Goal: Check status: Check status

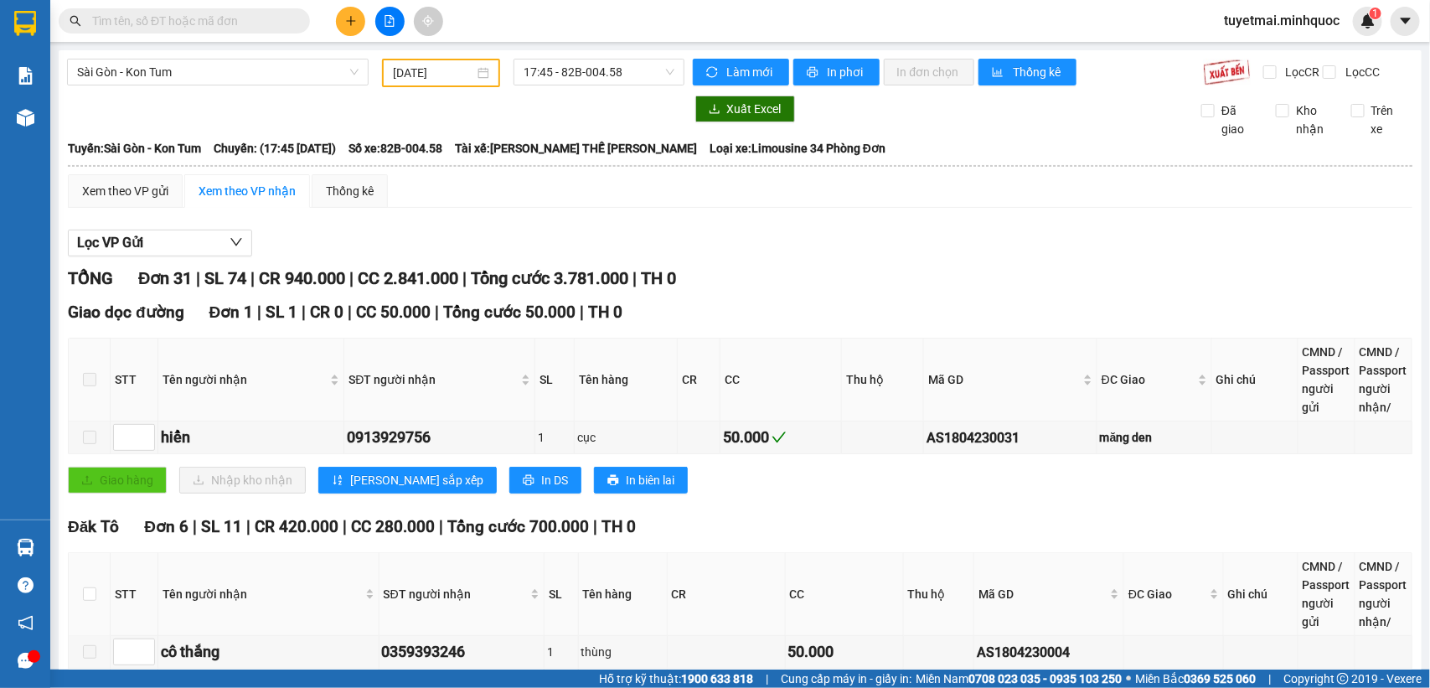
click at [422, 82] on div "[DATE]" at bounding box center [441, 73] width 118 height 28
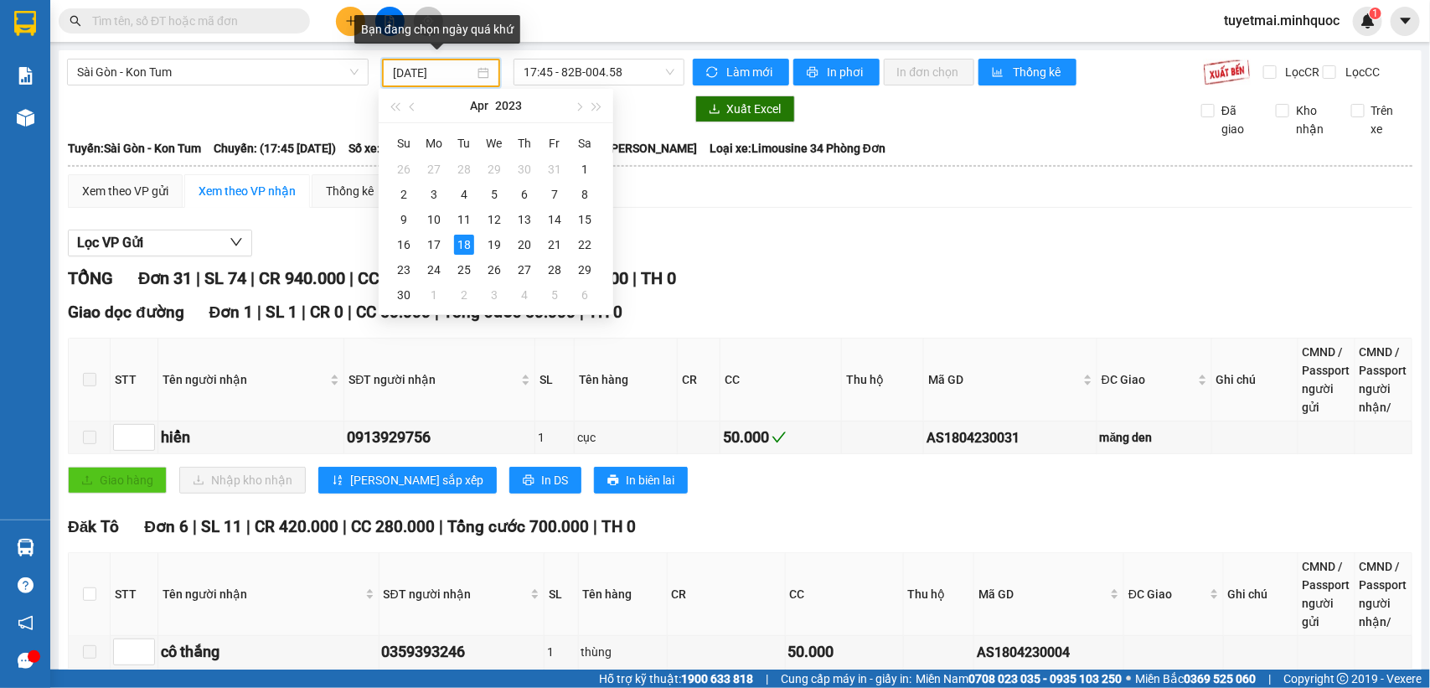
click at [401, 68] on input "[DATE]" at bounding box center [433, 73] width 81 height 18
click at [602, 107] on button "button" at bounding box center [597, 106] width 18 height 34
click at [572, 107] on button "button" at bounding box center [578, 106] width 18 height 34
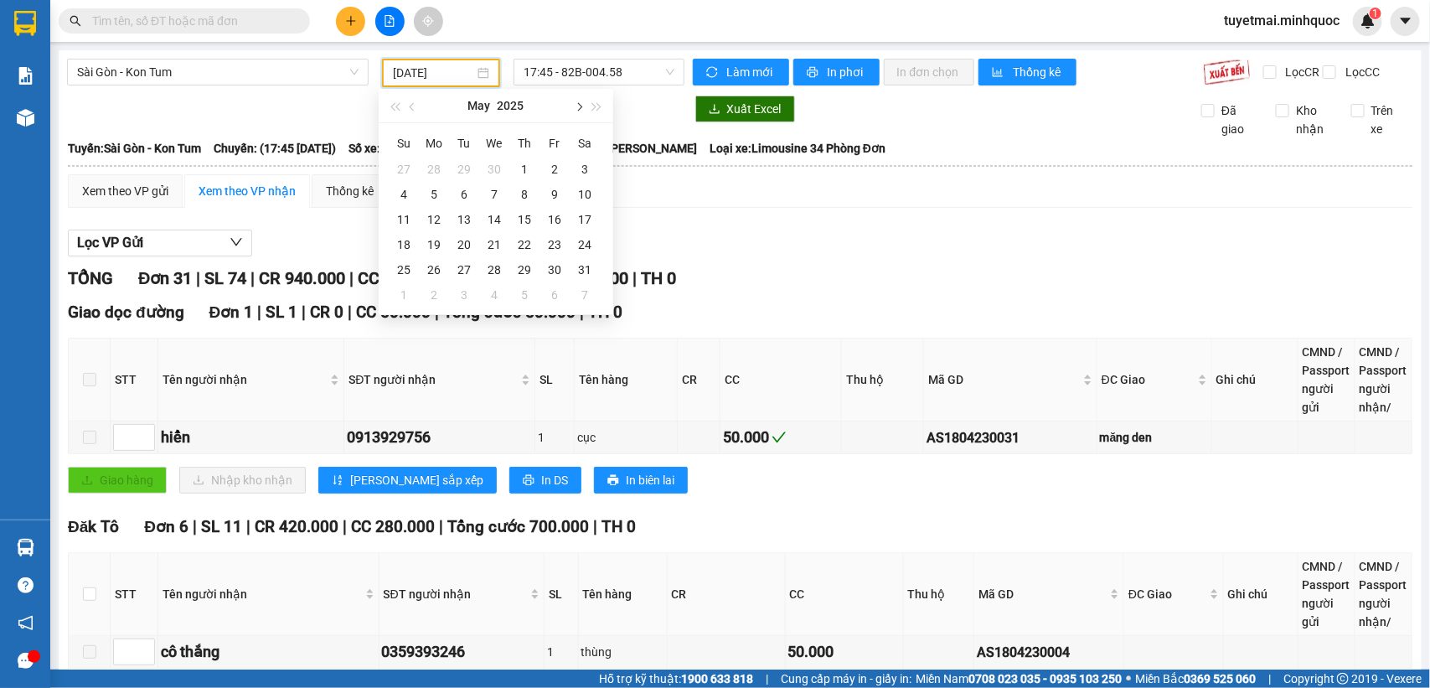
click at [572, 107] on button "button" at bounding box center [578, 106] width 18 height 34
click at [579, 161] on div "2" at bounding box center [585, 169] width 20 height 20
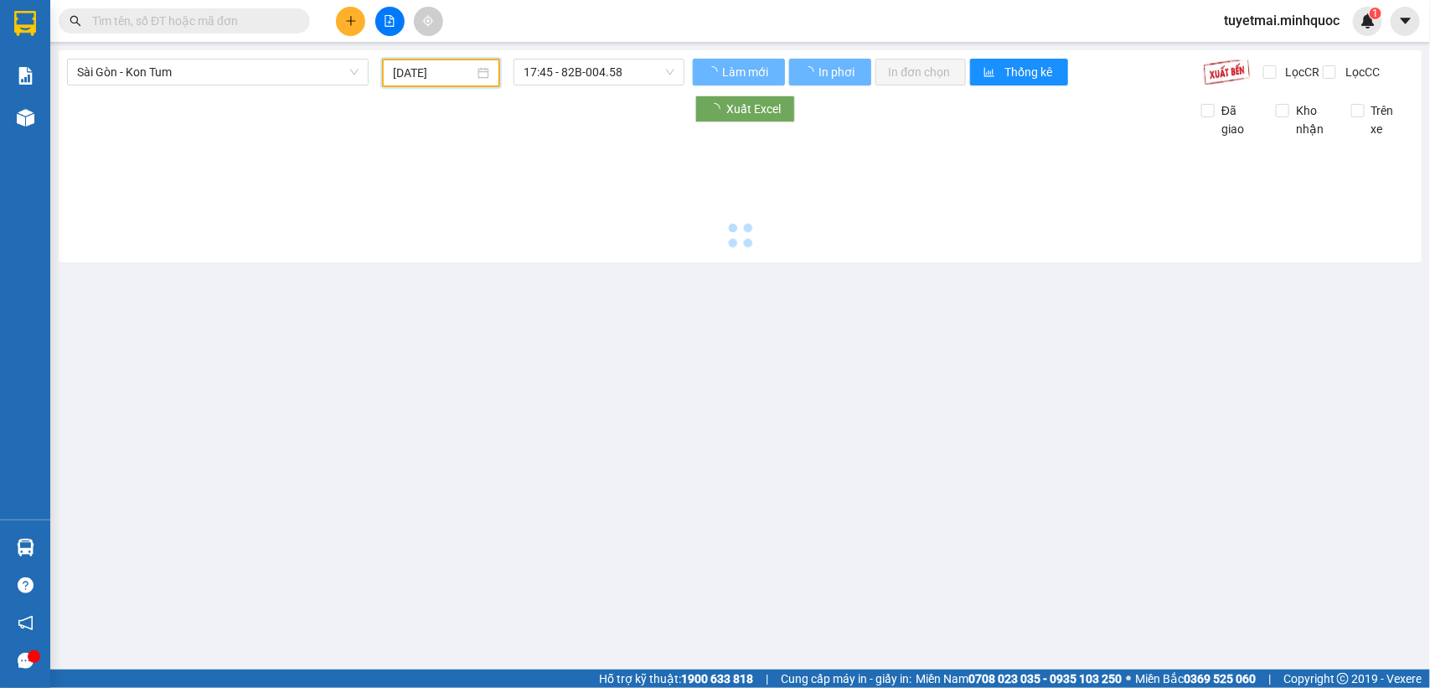
type input "[DATE]"
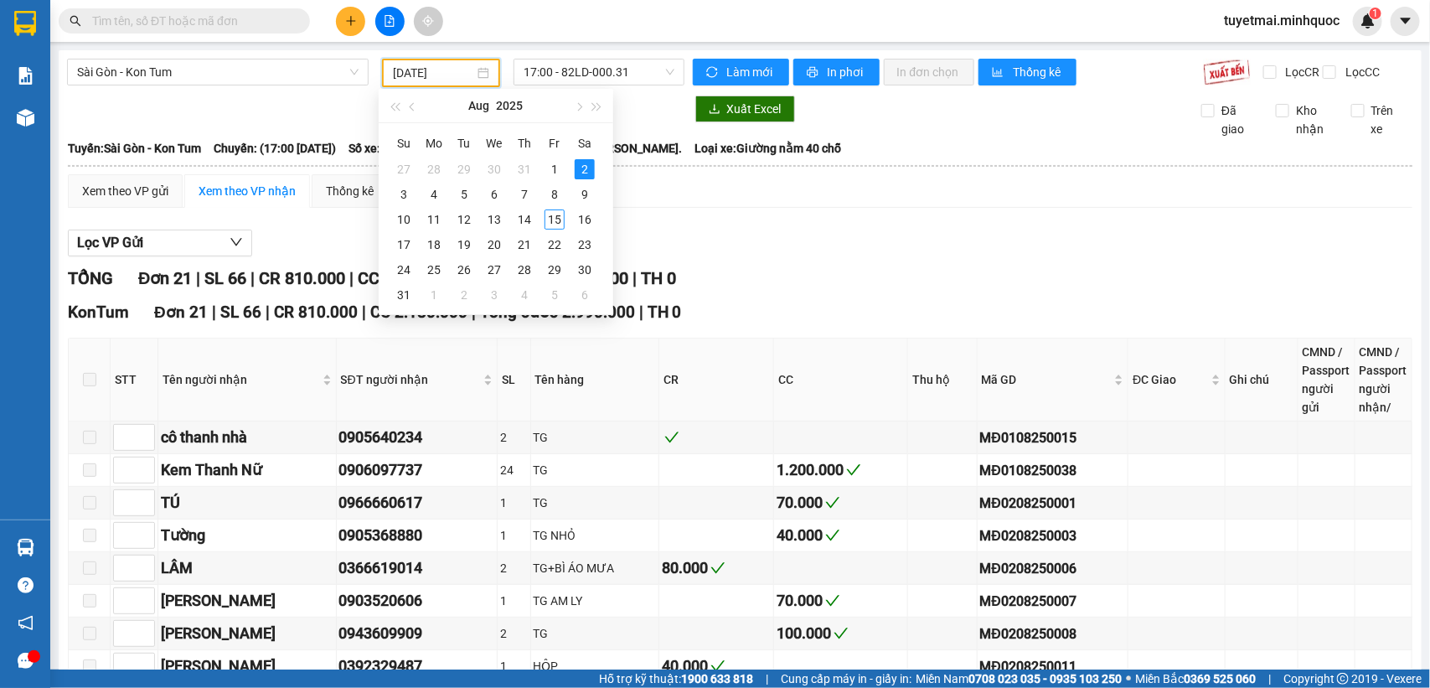
click at [865, 278] on div "[PERSON_NAME] 21 | SL 66 | CR 810.000 | CC 2.180.000 | [PERSON_NAME] 2.990.000 …" at bounding box center [740, 279] width 1345 height 26
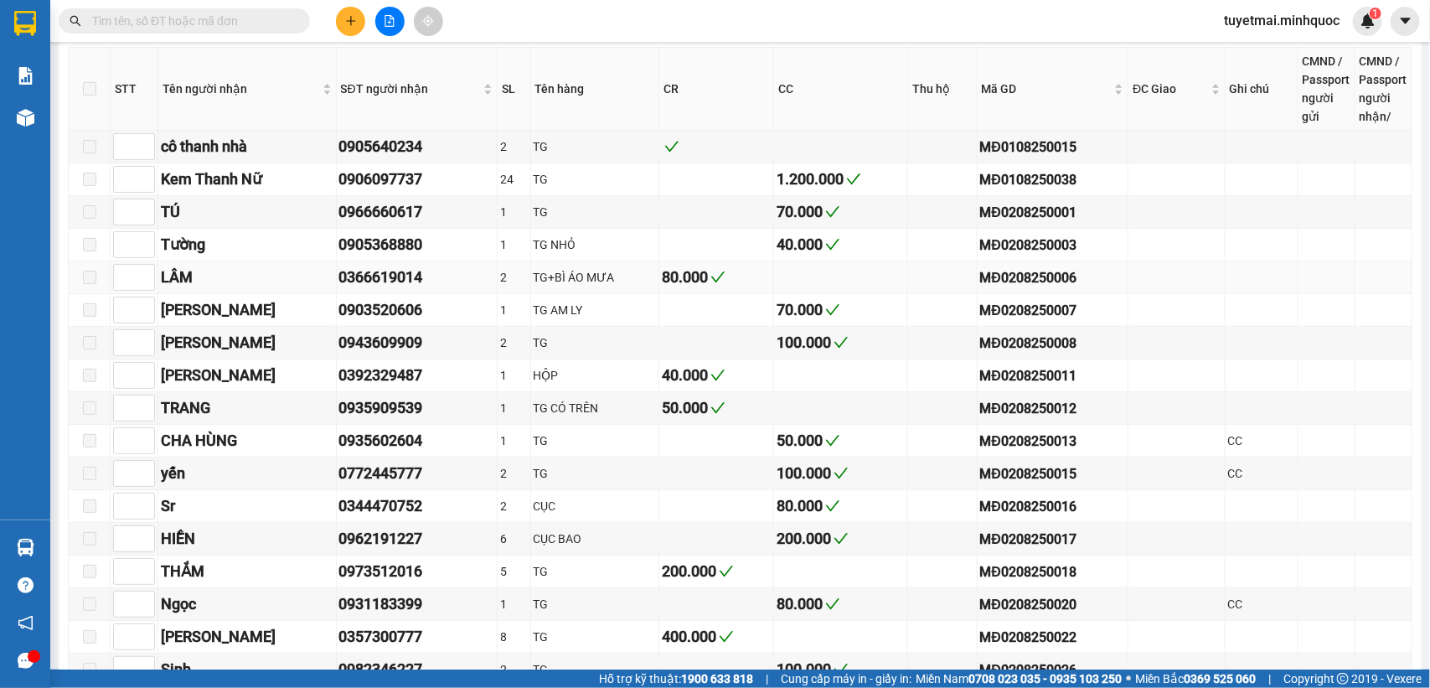
scroll to position [314, 0]
